Goal: Information Seeking & Learning: Check status

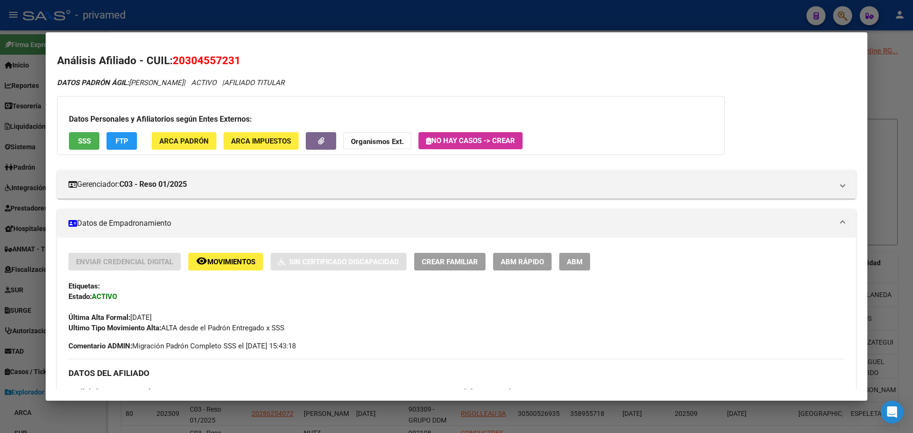
scroll to position [428, 0]
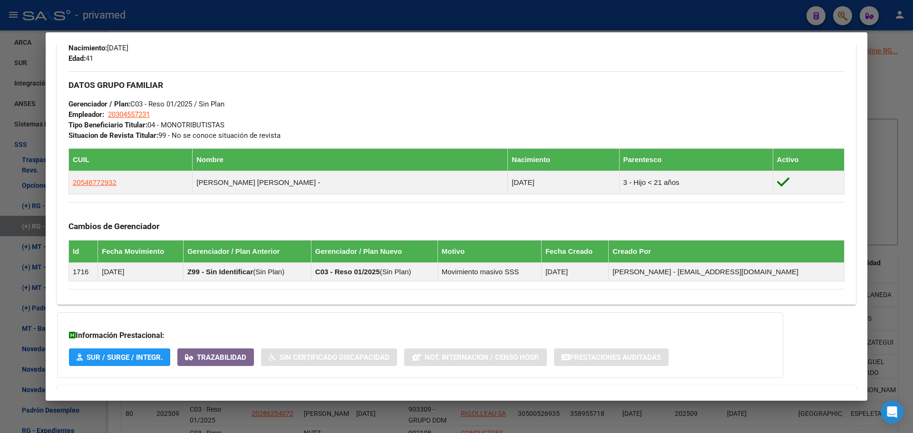
click at [314, 23] on div at bounding box center [456, 216] width 913 height 433
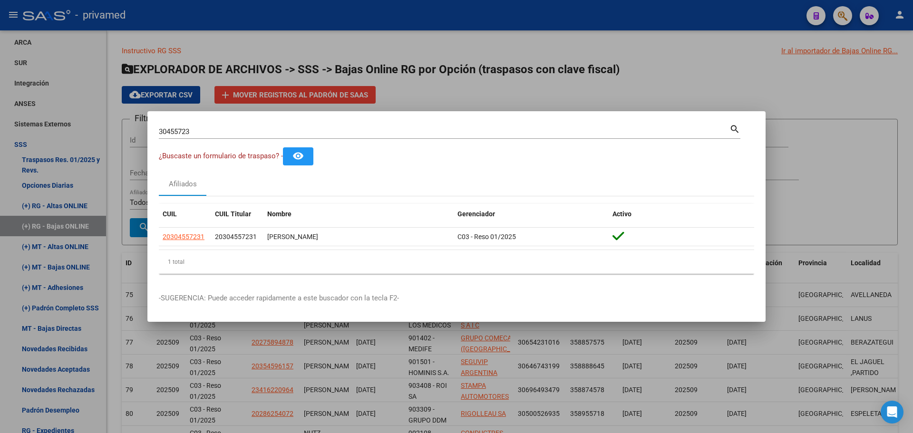
click at [212, 135] on input "30455723" at bounding box center [444, 131] width 571 height 9
paste input "26644159"
type input "26644159"
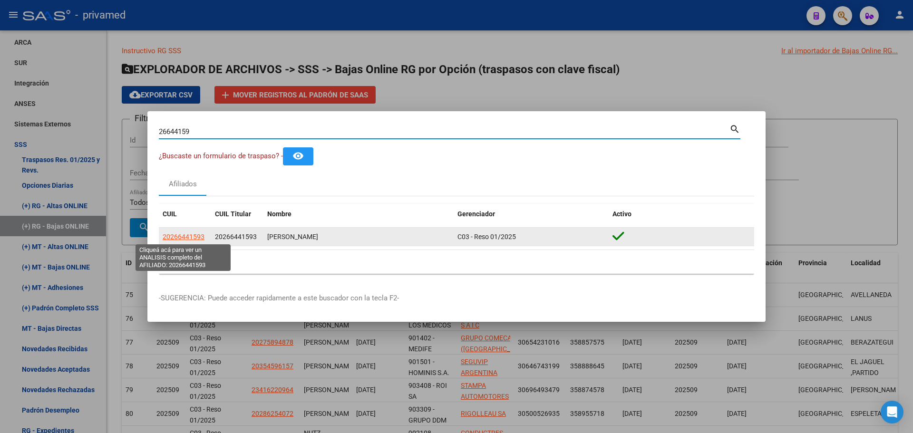
click at [183, 239] on span "20266441593" at bounding box center [184, 237] width 42 height 8
type textarea "20266441593"
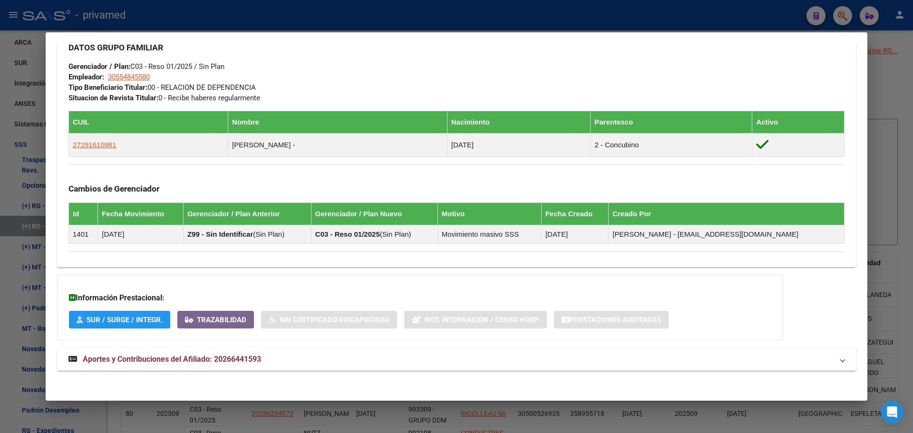
scroll to position [468, 0]
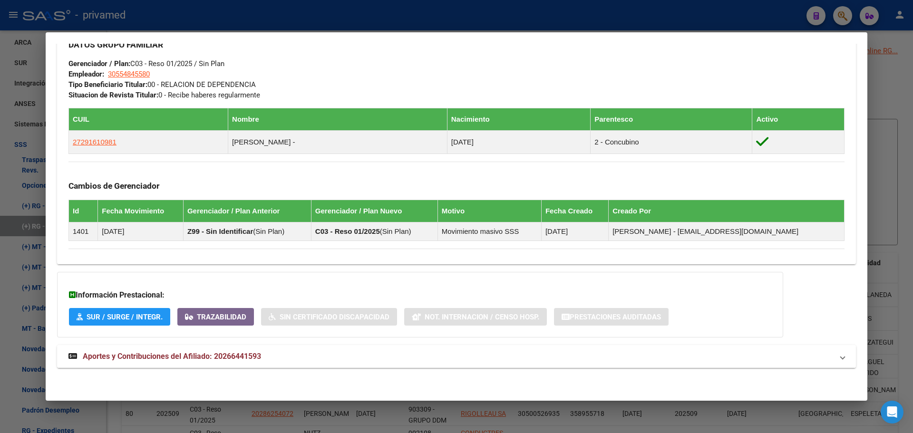
click at [153, 357] on span "Aportes y Contribuciones del Afiliado: 20266441593" at bounding box center [172, 356] width 178 height 9
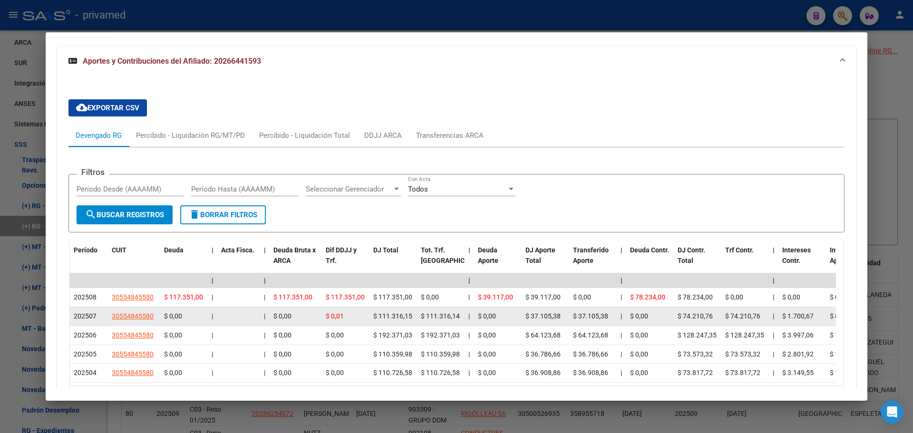
scroll to position [842, 0]
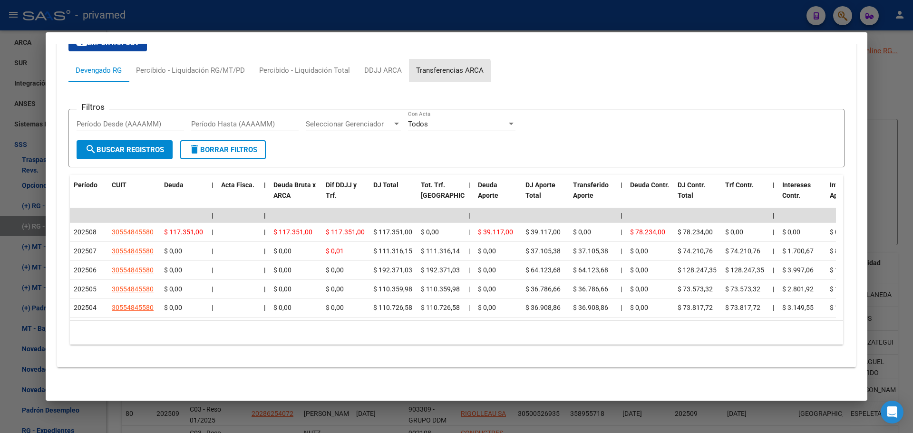
click at [435, 65] on div "Transferencias ARCA" at bounding box center [450, 70] width 68 height 10
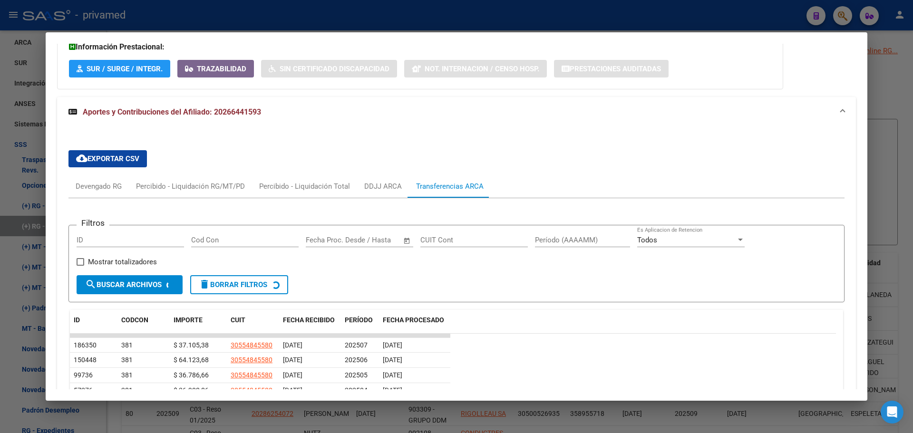
scroll to position [797, 0]
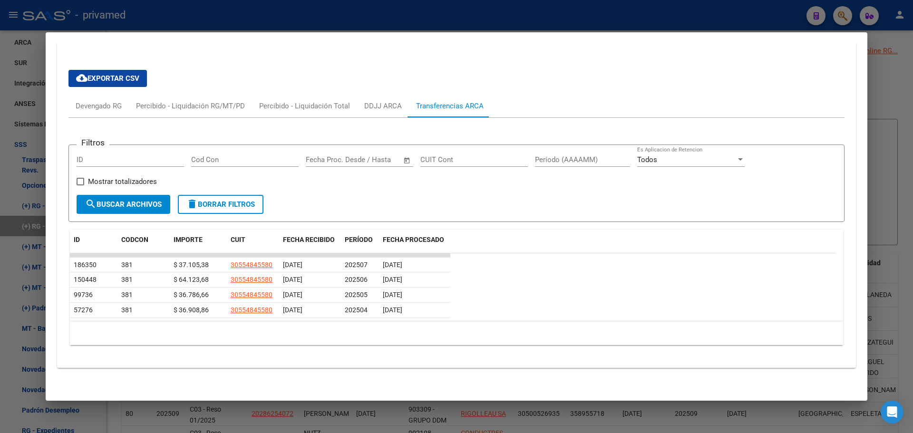
click at [324, 15] on div at bounding box center [456, 216] width 913 height 433
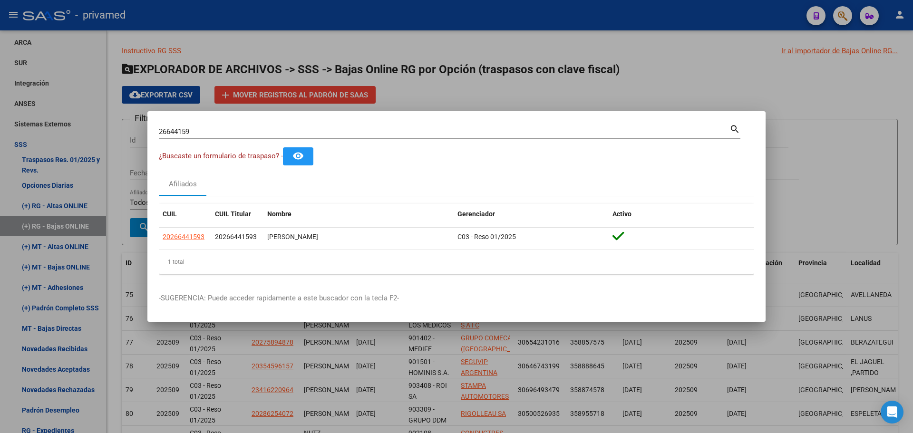
click at [263, 123] on div "26644159 Buscar (apellido, dni, cuil, nro traspaso, cuit, obra social) search" at bounding box center [450, 131] width 582 height 16
click at [260, 127] on input "26644159" at bounding box center [444, 131] width 571 height 9
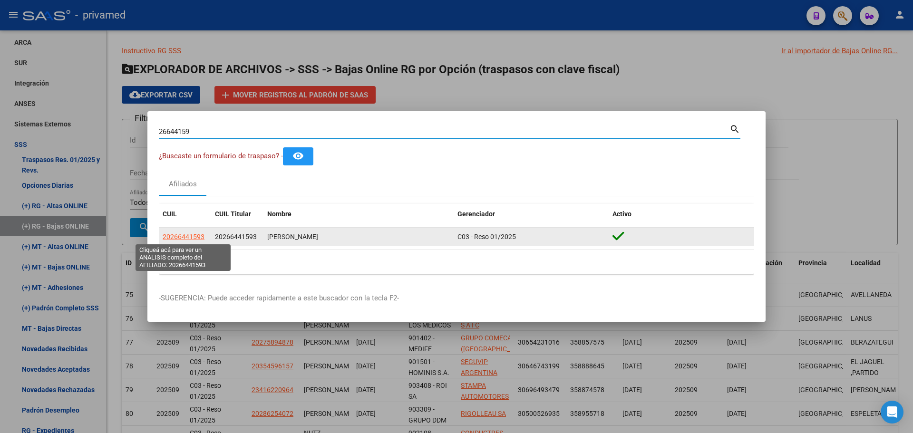
click at [183, 237] on span "20266441593" at bounding box center [184, 237] width 42 height 8
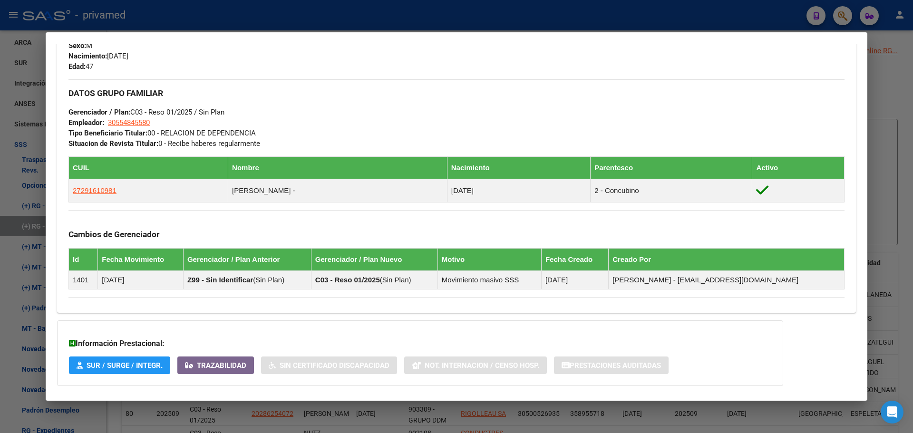
scroll to position [468, 0]
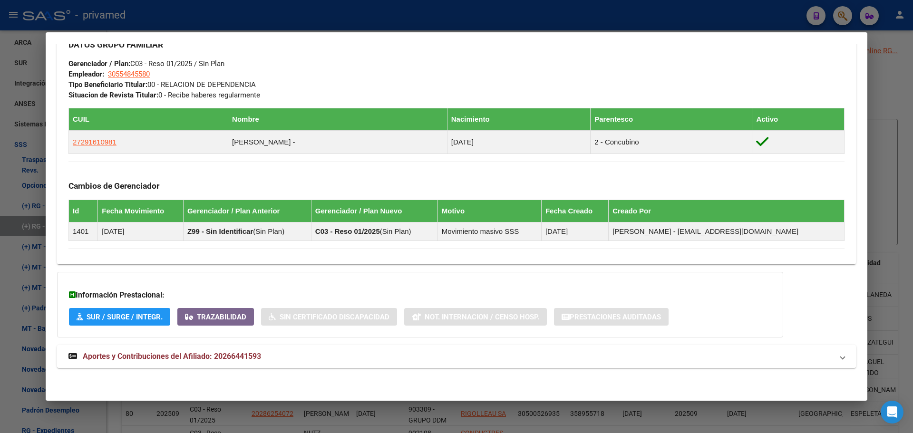
click at [200, 357] on span "Aportes y Contribuciones del Afiliado: 20266441593" at bounding box center [172, 356] width 178 height 9
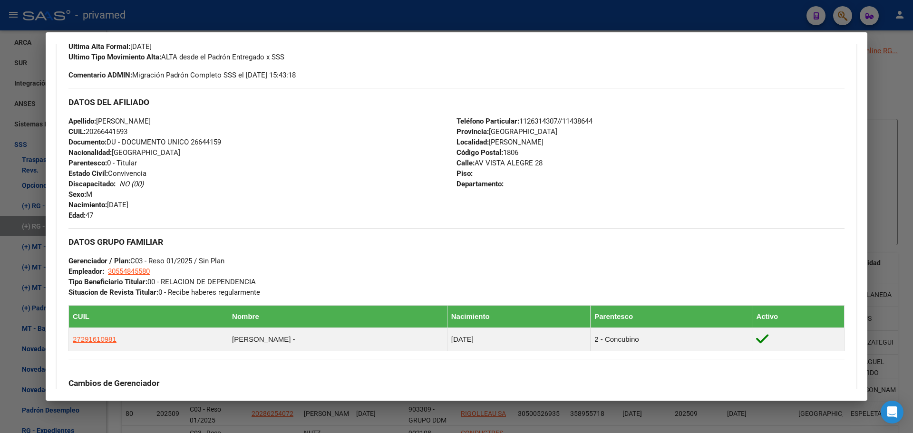
scroll to position [0, 0]
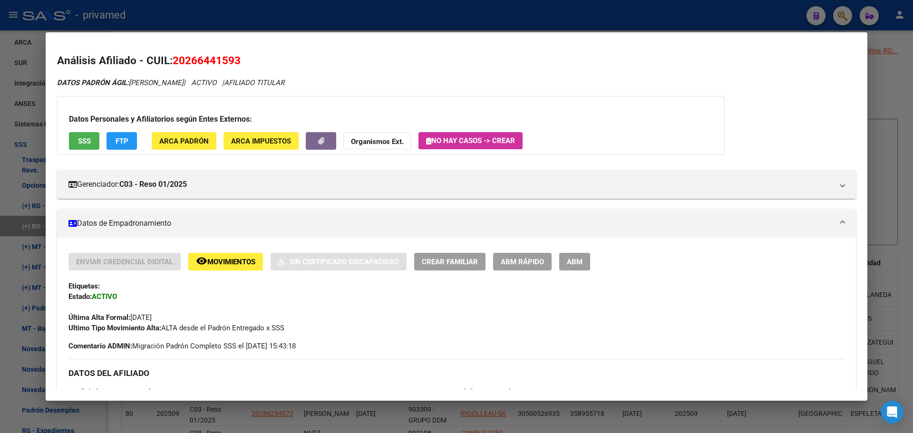
click at [399, 13] on div at bounding box center [456, 216] width 913 height 433
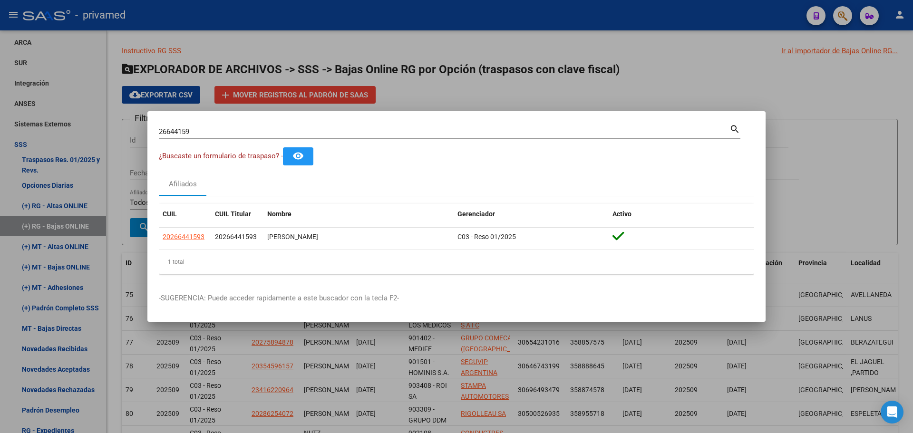
click at [246, 133] on input "26644159" at bounding box center [444, 131] width 571 height 9
paste input "0266441593"
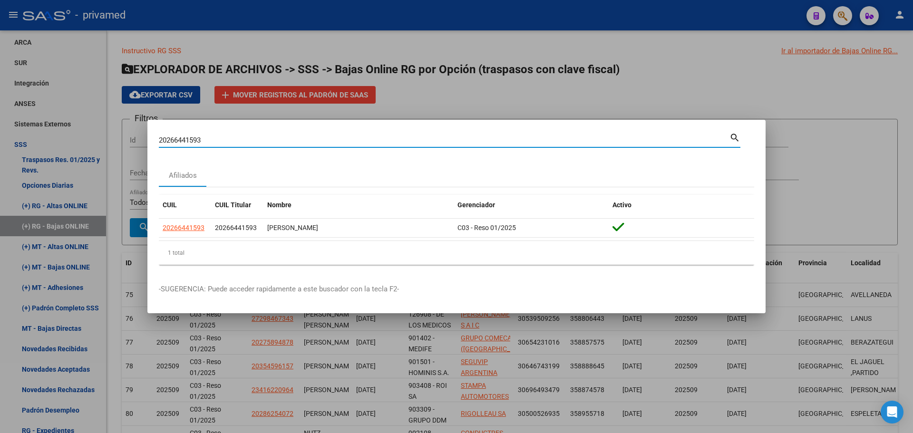
click at [358, 146] on div "20266441593 Buscar (apellido, dni, cuil, nro traspaso, cuit, obra social)" at bounding box center [444, 140] width 571 height 14
click at [357, 142] on input "20266441593" at bounding box center [444, 140] width 571 height 9
paste input "7236780"
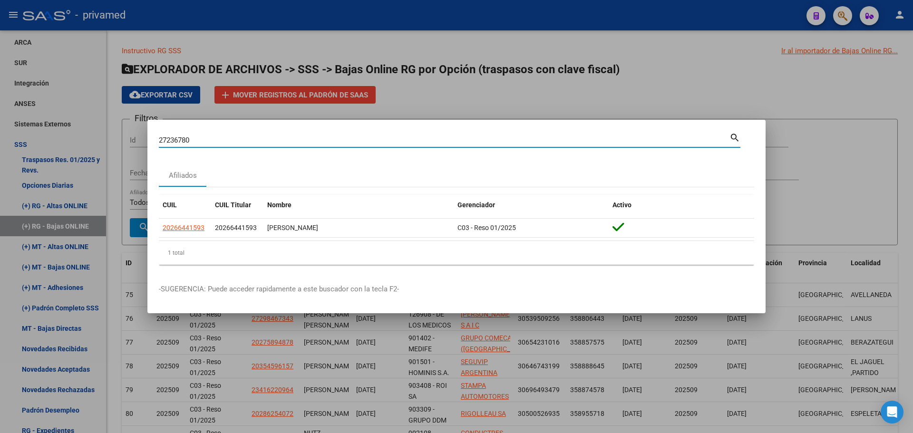
type input "27236780"
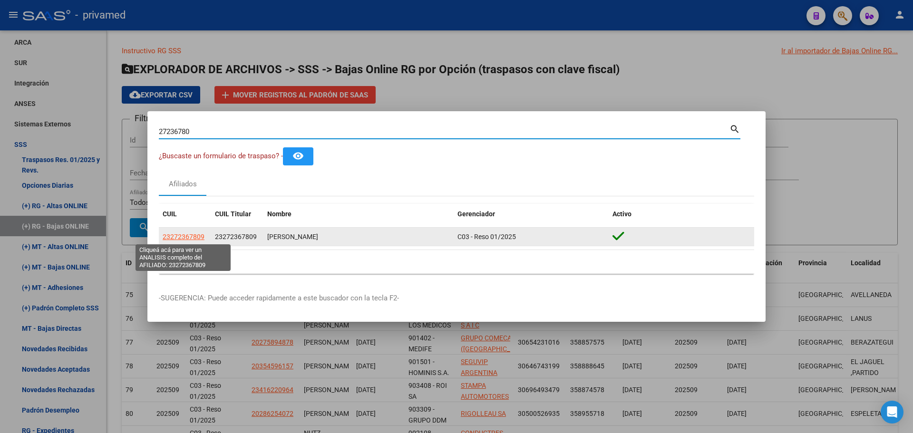
click at [198, 236] on span "23272367809" at bounding box center [184, 237] width 42 height 8
type textarea "23272367809"
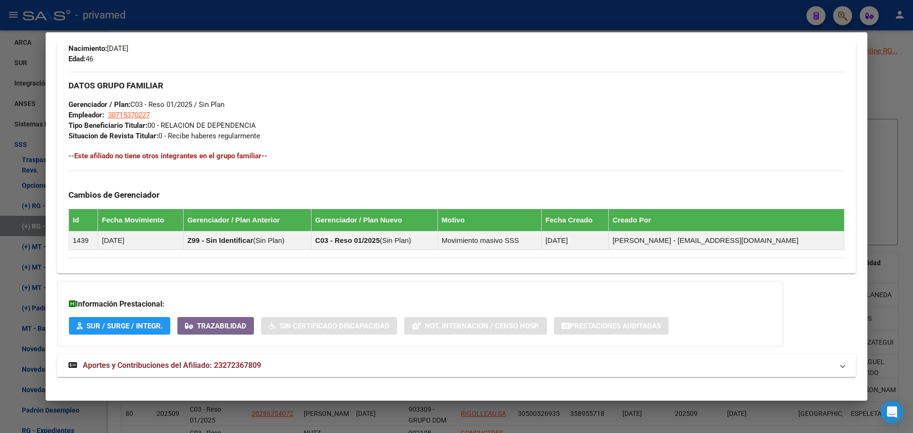
scroll to position [437, 0]
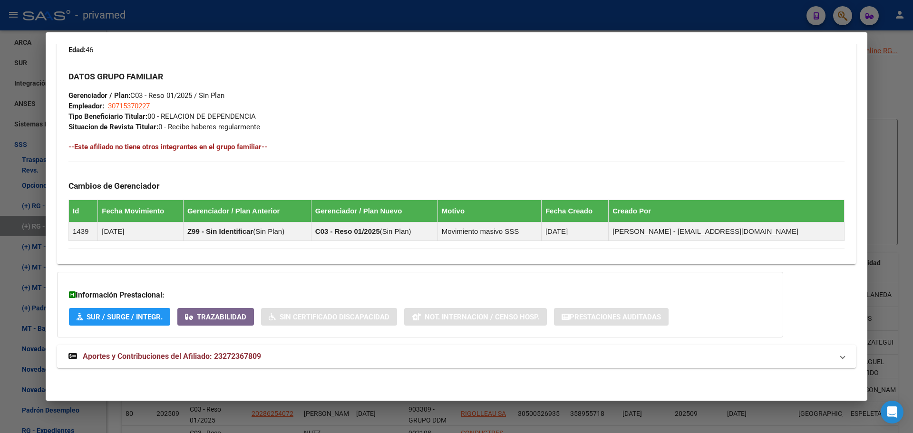
click at [153, 358] on span "Aportes y Contribuciones del Afiliado: 23272367809" at bounding box center [172, 356] width 178 height 9
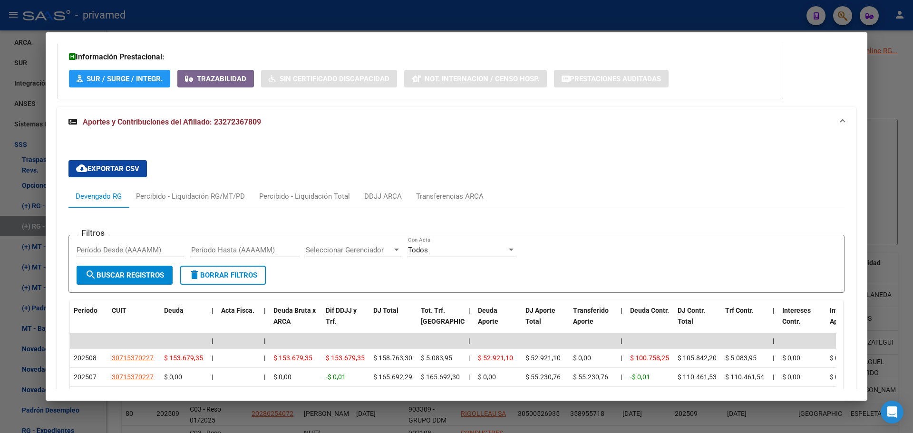
scroll to position [810, 0]
